Goal: Task Accomplishment & Management: Manage account settings

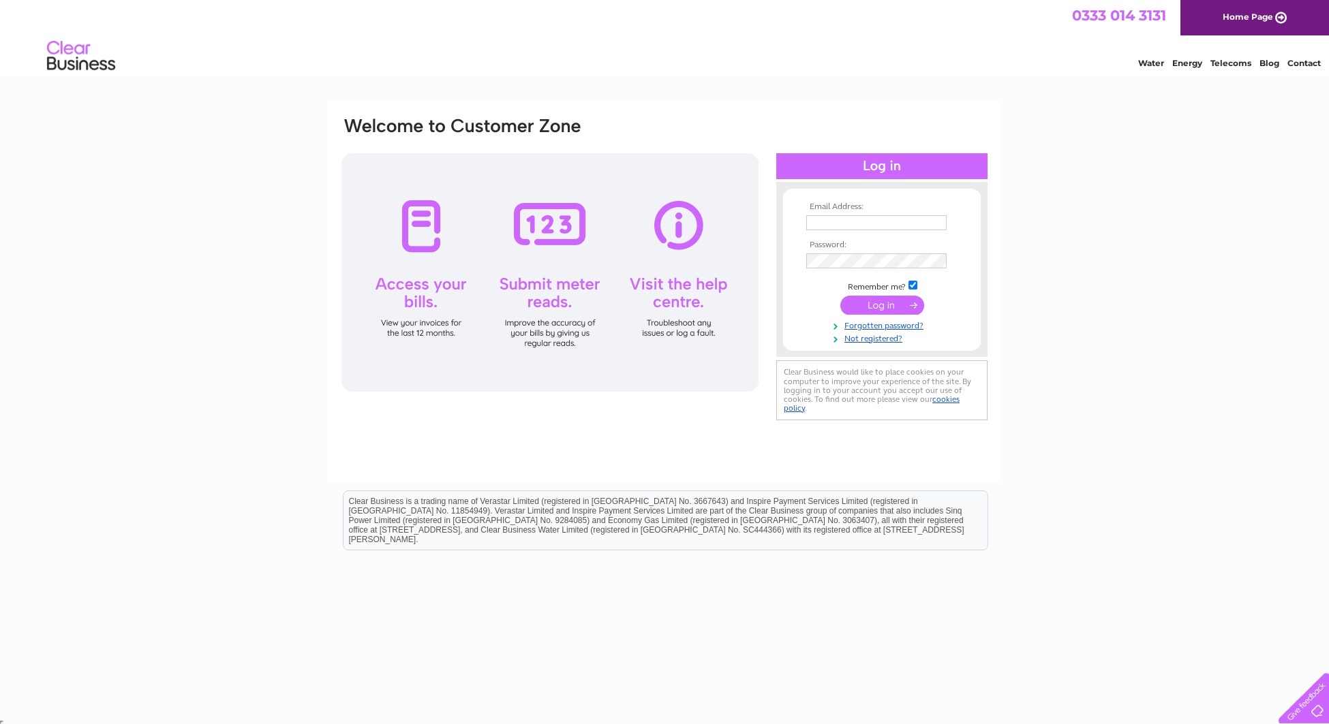
click at [901, 221] on input "text" at bounding box center [876, 222] width 140 height 15
type input "[EMAIL_ADDRESS][DOMAIN_NAME]"
click at [840, 297] on input "submit" at bounding box center [882, 306] width 84 height 19
click at [903, 310] on input "submit" at bounding box center [882, 305] width 84 height 19
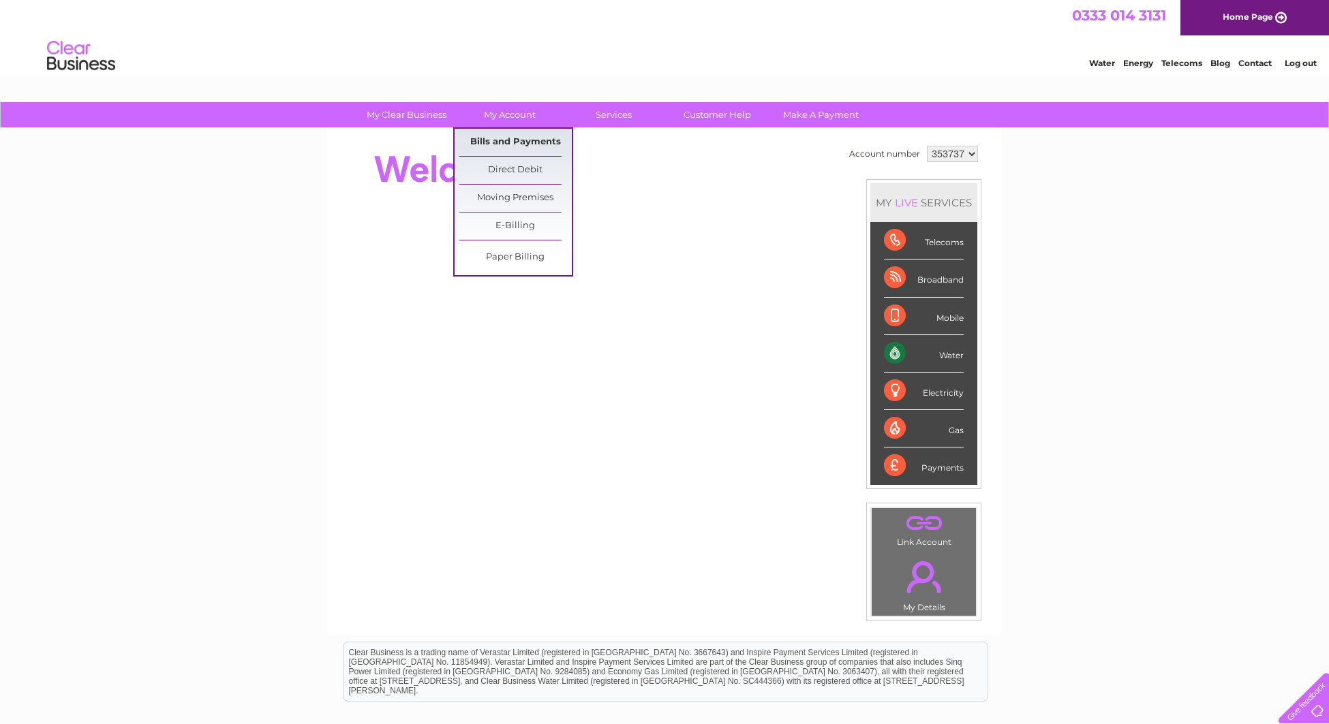
click at [487, 139] on link "Bills and Payments" at bounding box center [515, 142] width 112 height 27
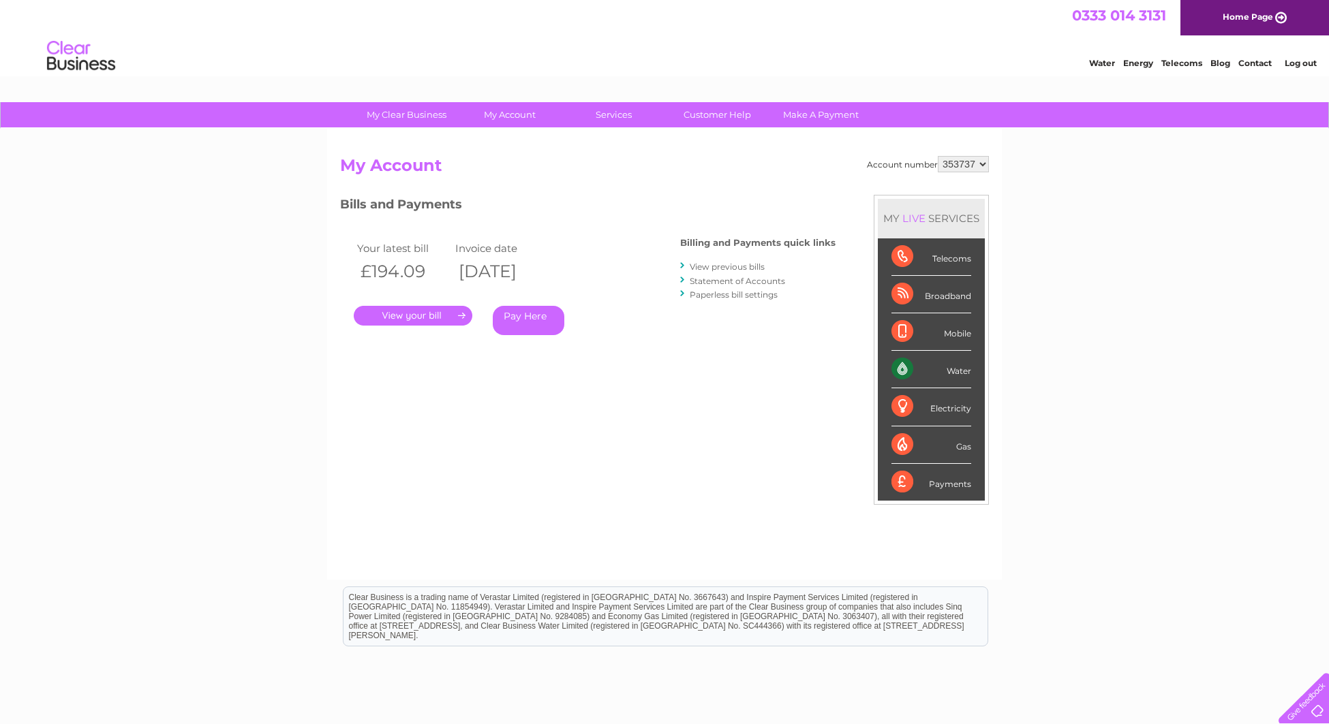
click at [433, 315] on link "." at bounding box center [413, 316] width 119 height 20
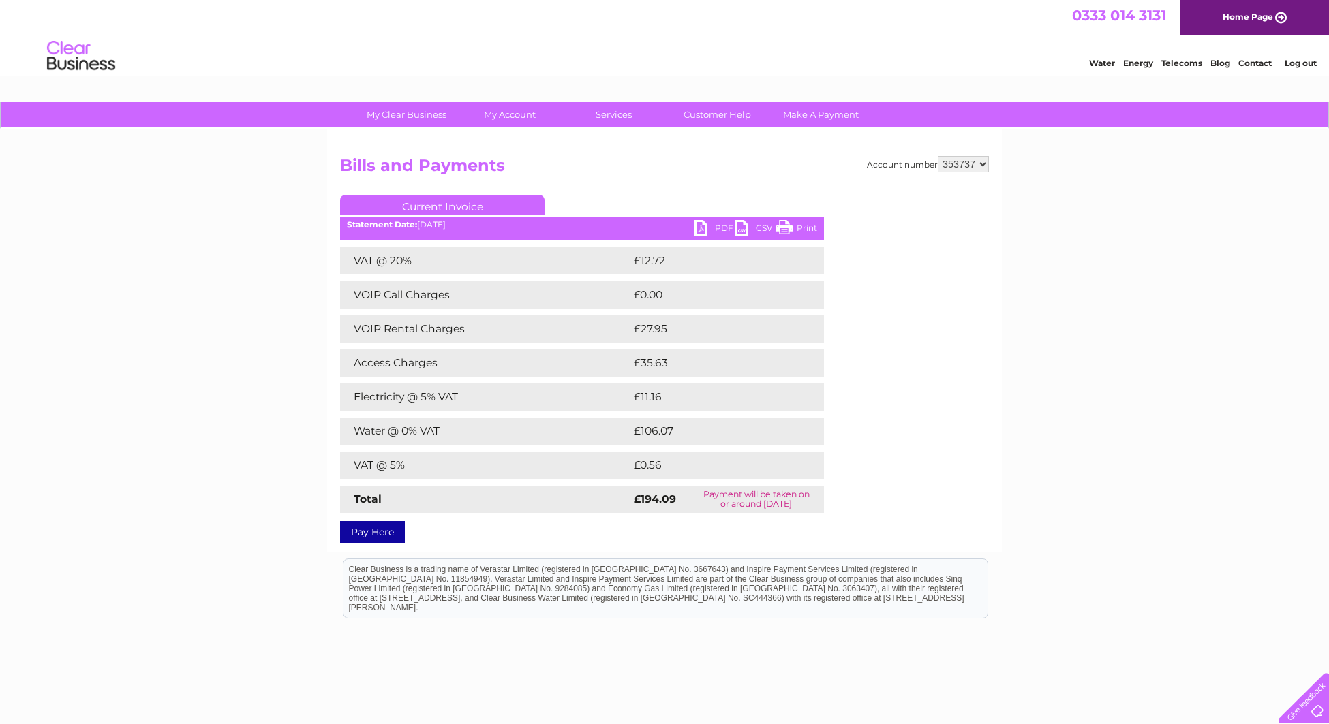
click at [715, 226] on link "PDF" at bounding box center [714, 230] width 41 height 20
